Goal: Information Seeking & Learning: Learn about a topic

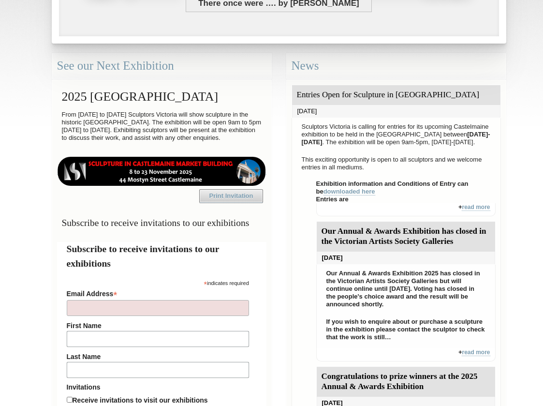
scroll to position [234, 0]
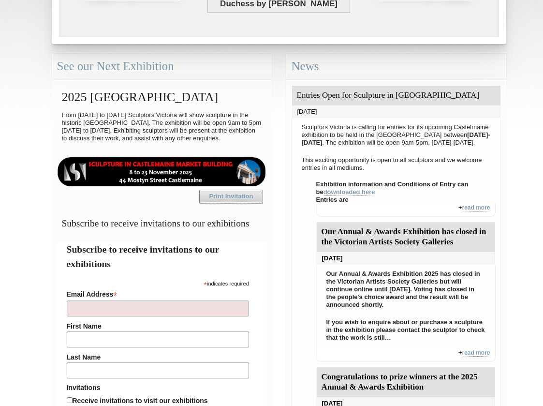
click at [204, 186] on img at bounding box center [161, 171] width 209 height 29
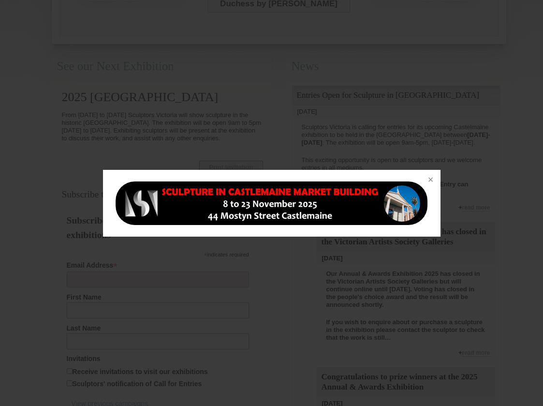
click at [205, 189] on img at bounding box center [272, 203] width 314 height 44
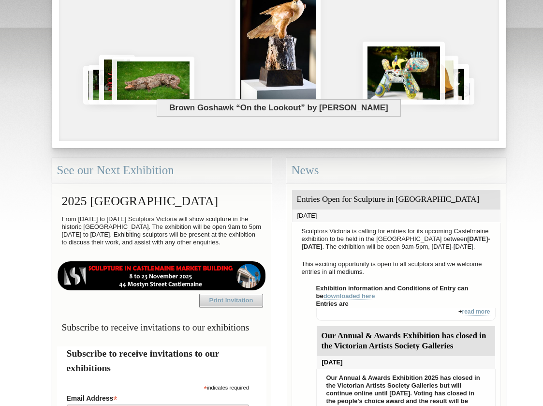
scroll to position [134, 0]
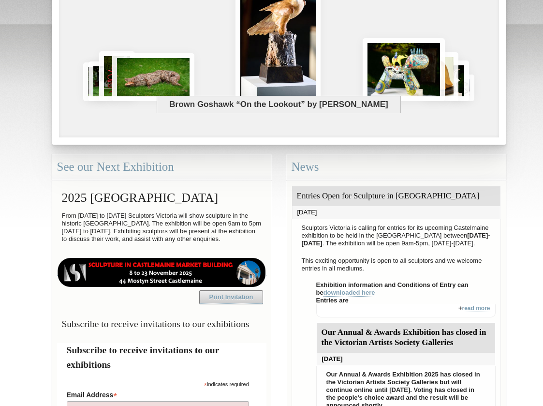
click at [359, 198] on div "Entries Open for Sculpture in [GEOGRAPHIC_DATA]" at bounding box center [396, 196] width 208 height 20
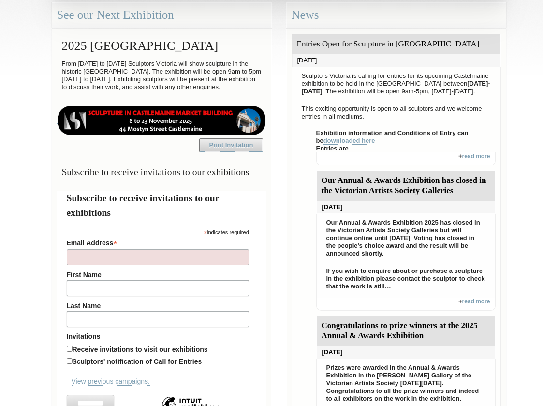
scroll to position [282, 0]
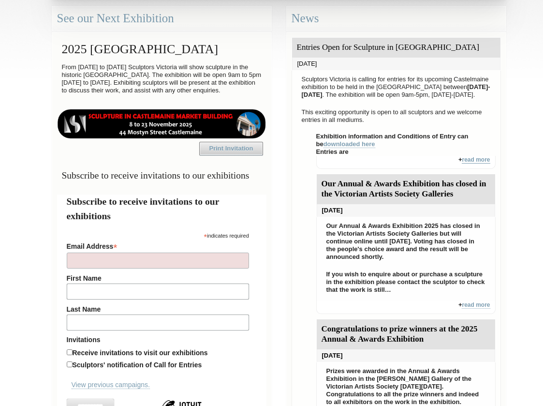
click at [475, 163] on link "read more" at bounding box center [476, 159] width 28 height 7
click at [471, 163] on link "read more" at bounding box center [476, 159] width 28 height 7
click at [465, 163] on link "read more" at bounding box center [476, 159] width 28 height 7
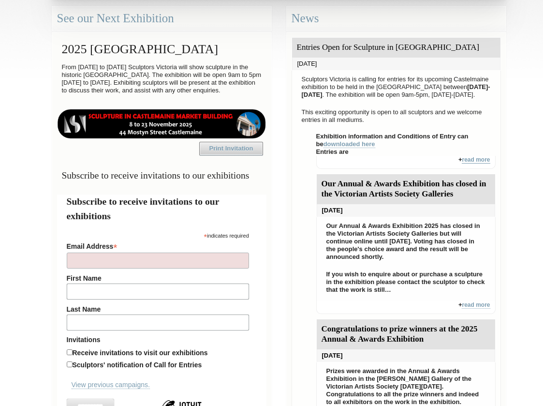
click at [482, 163] on link "read more" at bounding box center [476, 159] width 28 height 7
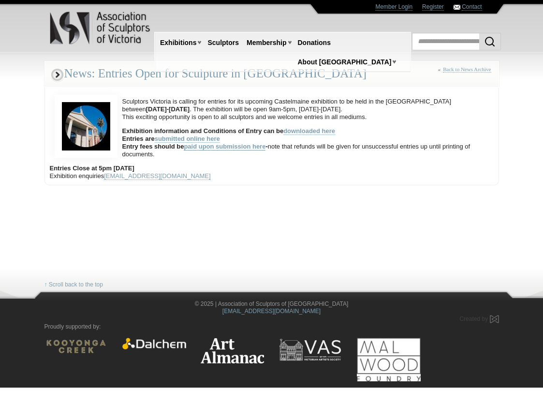
click at [236, 145] on link "paid upon submission here" at bounding box center [225, 147] width 82 height 8
click at [228, 147] on link "paid upon submission here" at bounding box center [225, 147] width 82 height 8
